Goal: Transaction & Acquisition: Subscribe to service/newsletter

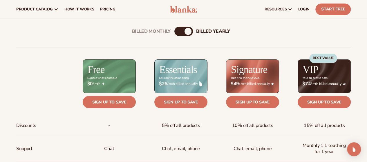
scroll to position [177, 0]
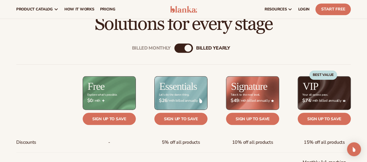
click at [179, 49] on div "Billed Monthly" at bounding box center [177, 48] width 7 height 7
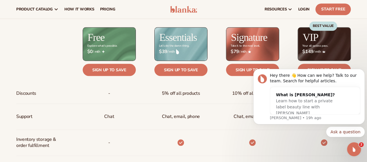
scroll to position [220, 0]
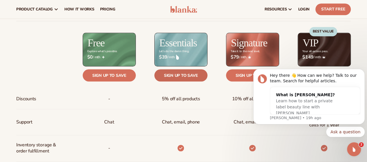
click at [176, 77] on link "Sign up to save" at bounding box center [180, 75] width 53 height 12
